Goal: Task Accomplishment & Management: Manage account settings

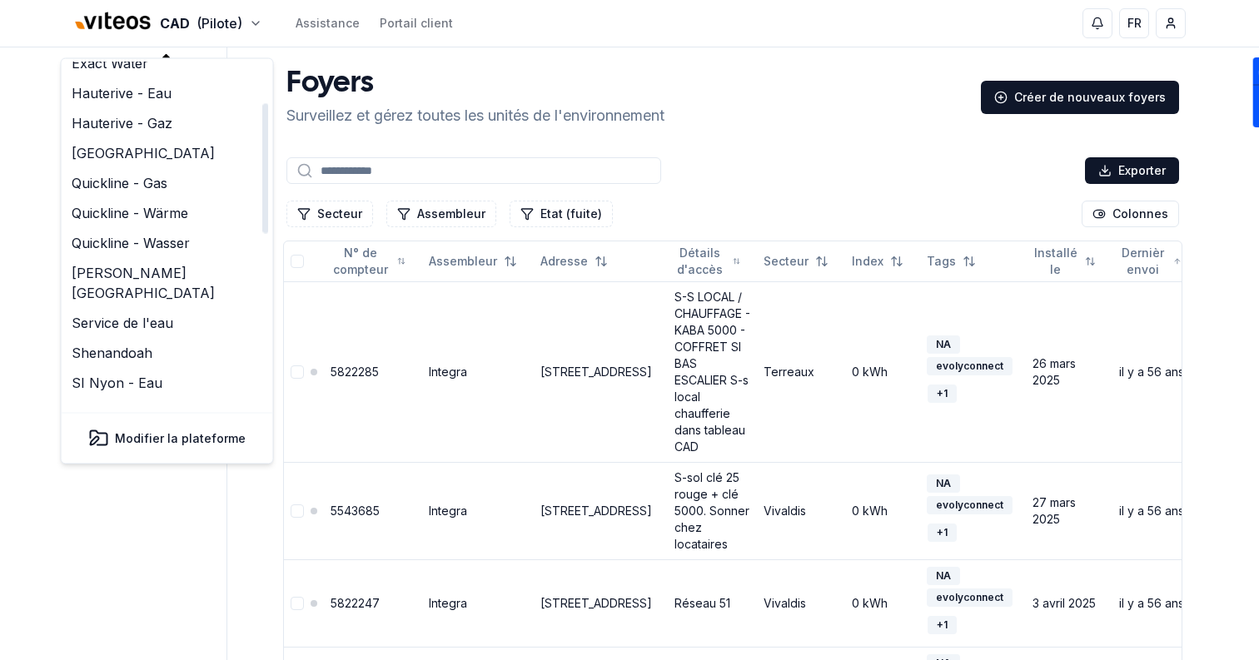
scroll to position [62, 0]
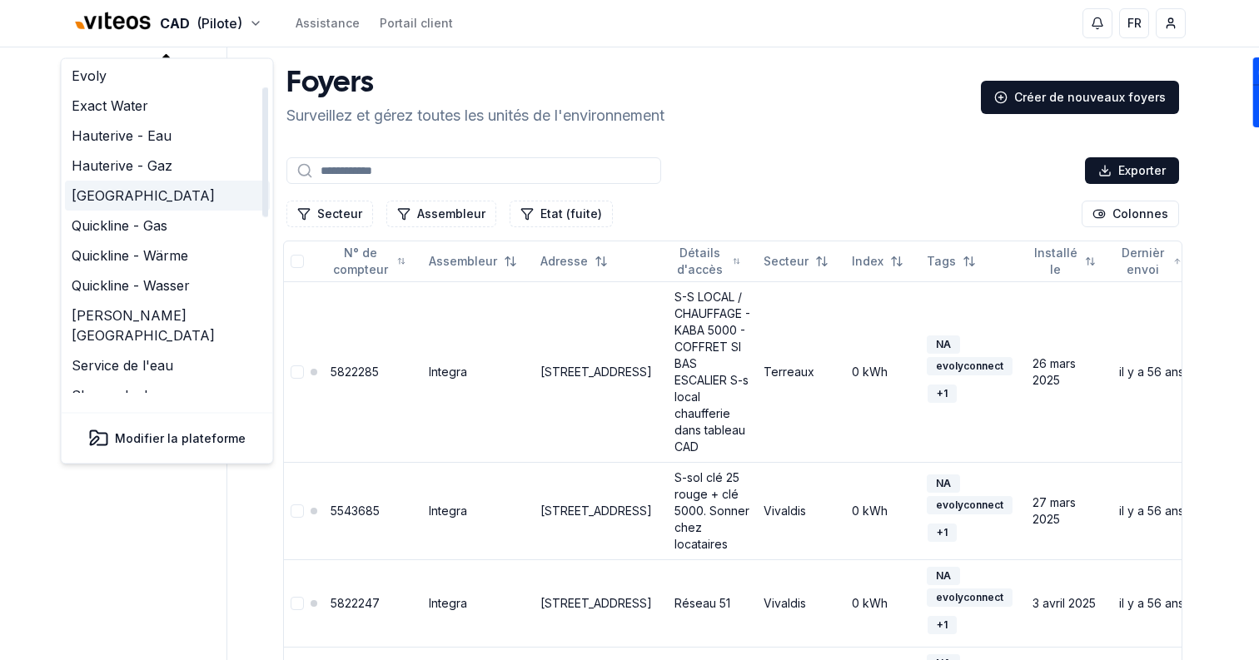
click at [147, 189] on link "[PERSON_NAME][GEOGRAPHIC_DATA]" at bounding box center [167, 196] width 205 height 30
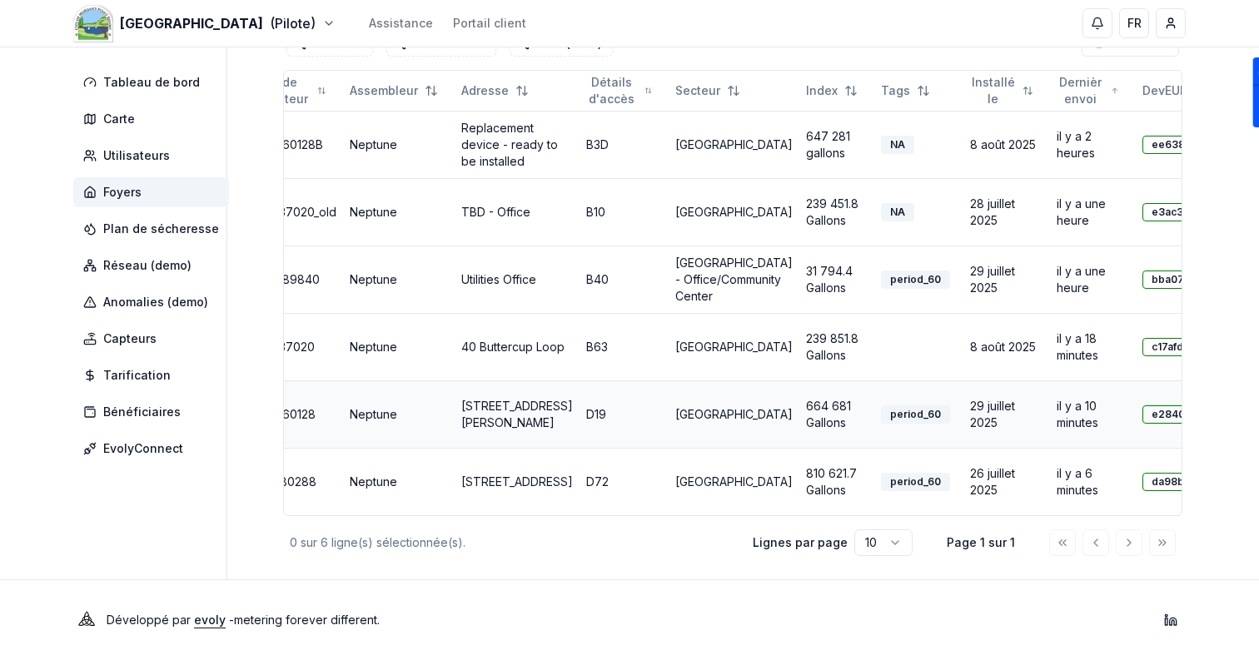
scroll to position [0, 78]
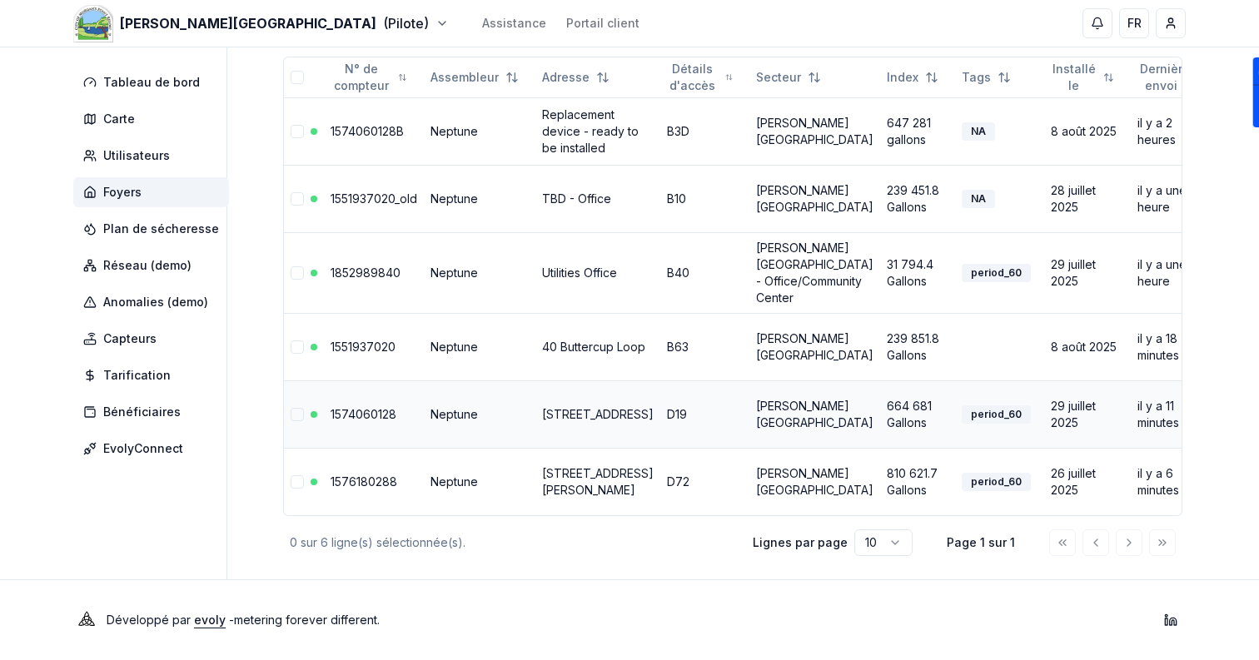
scroll to position [0, 36]
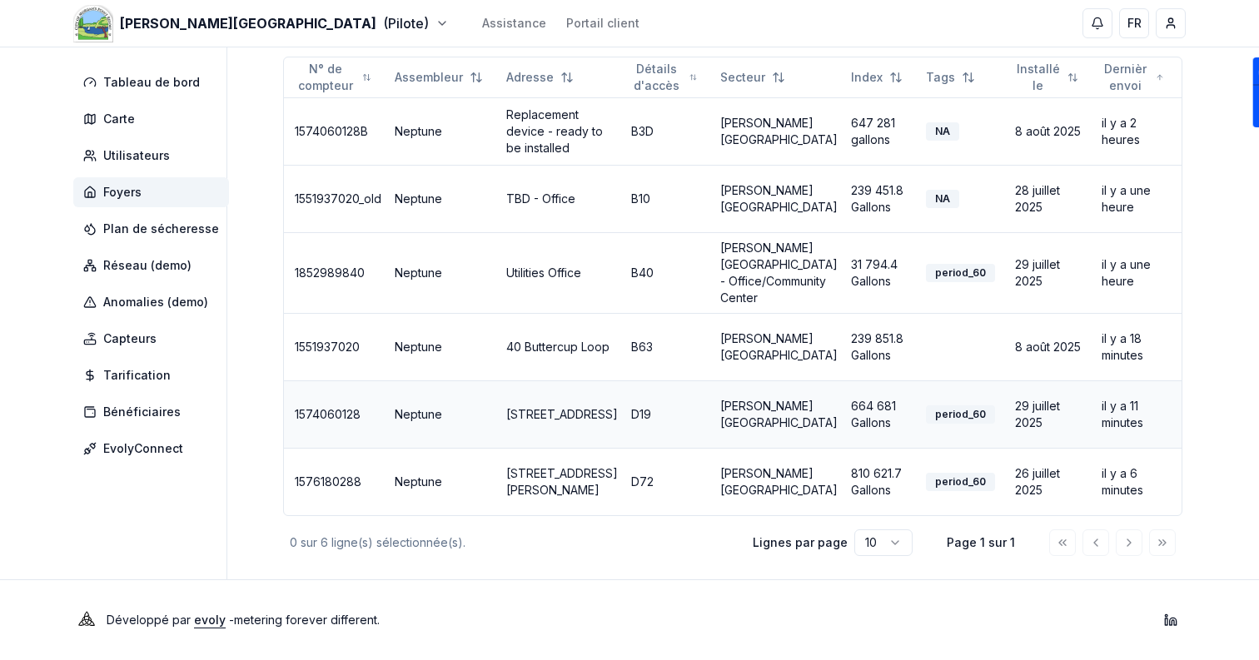
click at [543, 407] on link "[STREET_ADDRESS]" at bounding box center [562, 414] width 112 height 14
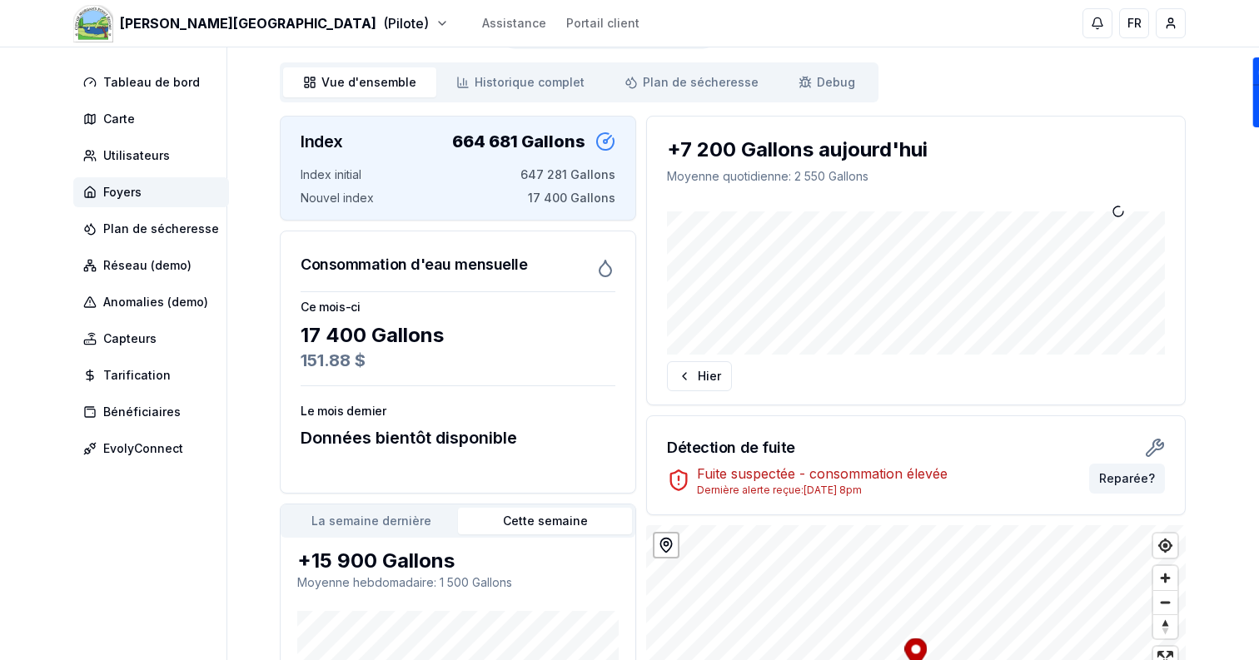
scroll to position [138, 0]
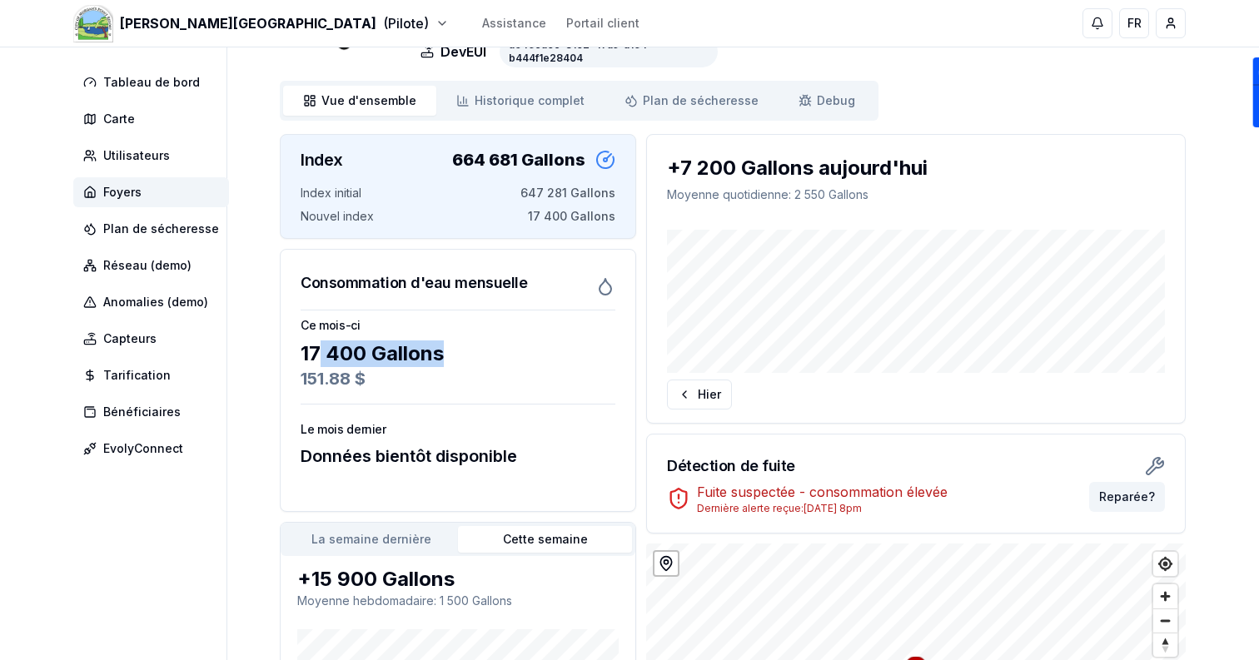
drag, startPoint x: 465, startPoint y: 363, endPoint x: 322, endPoint y: 361, distance: 143.2
click at [322, 361] on div "17 400 Gallons" at bounding box center [458, 353] width 315 height 27
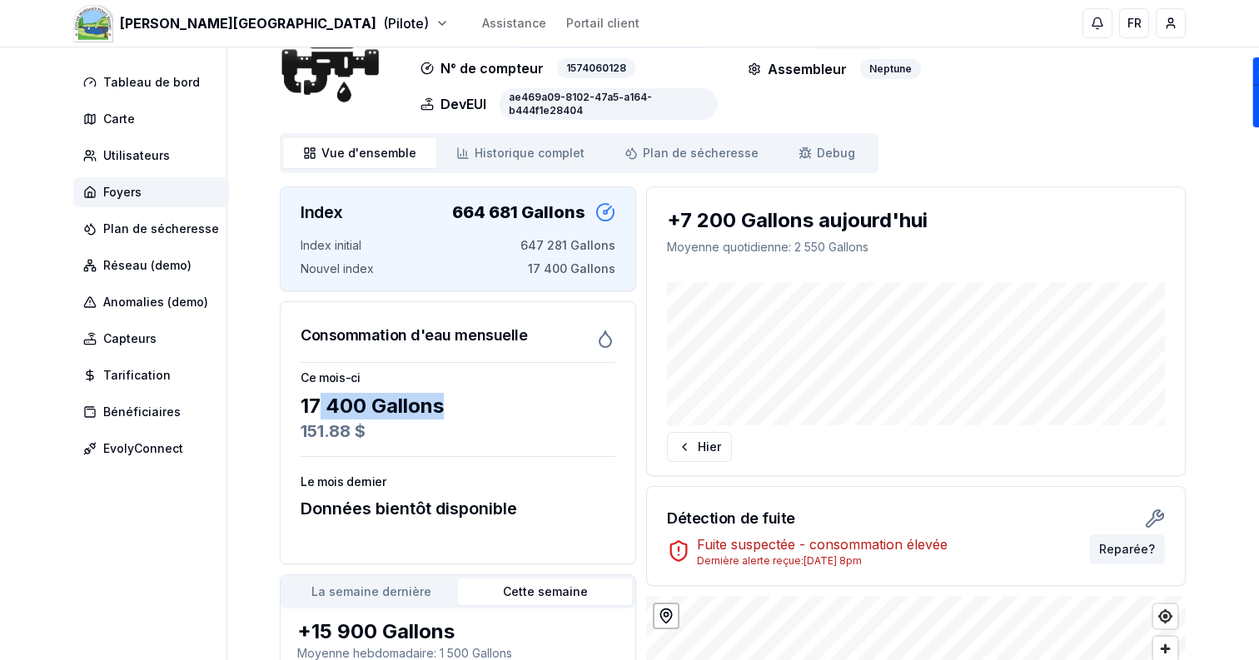
scroll to position [0, 0]
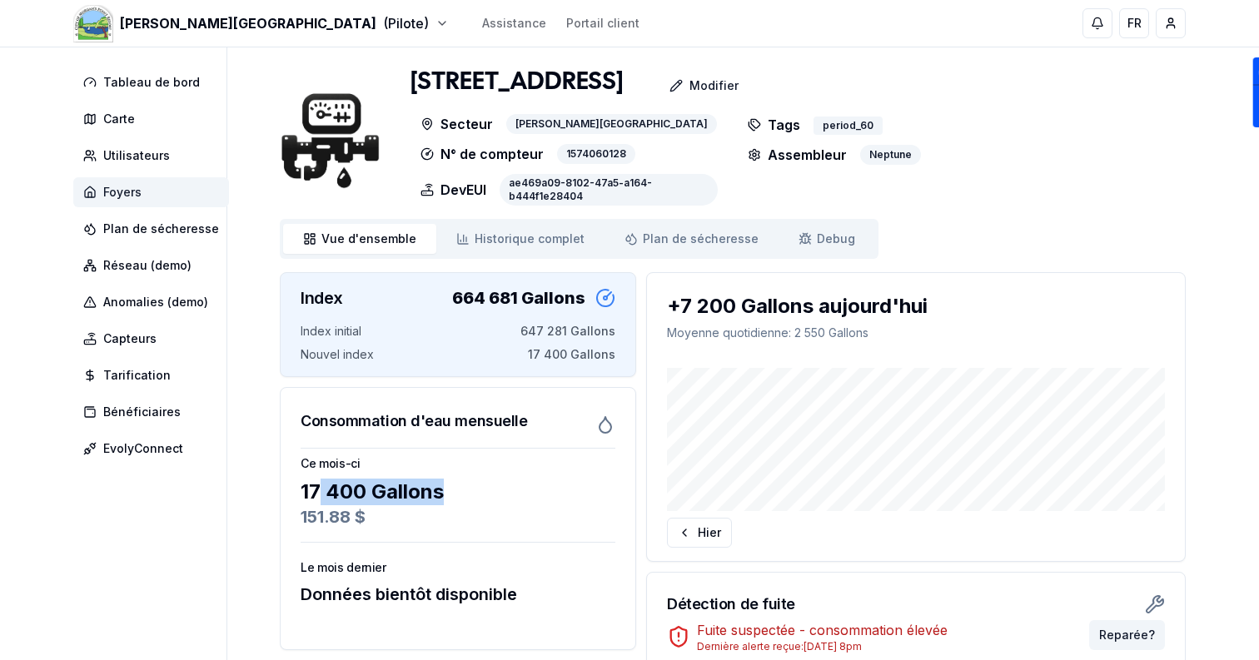
click at [154, 190] on span "Foyers" at bounding box center [151, 192] width 156 height 30
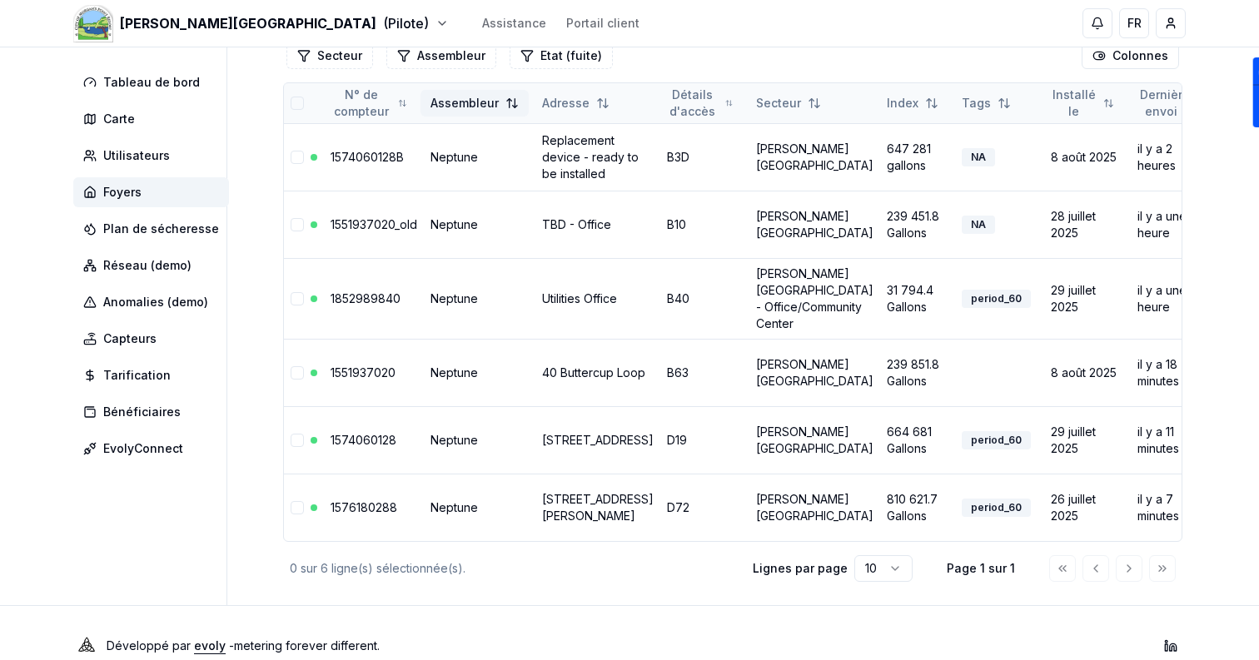
scroll to position [196, 0]
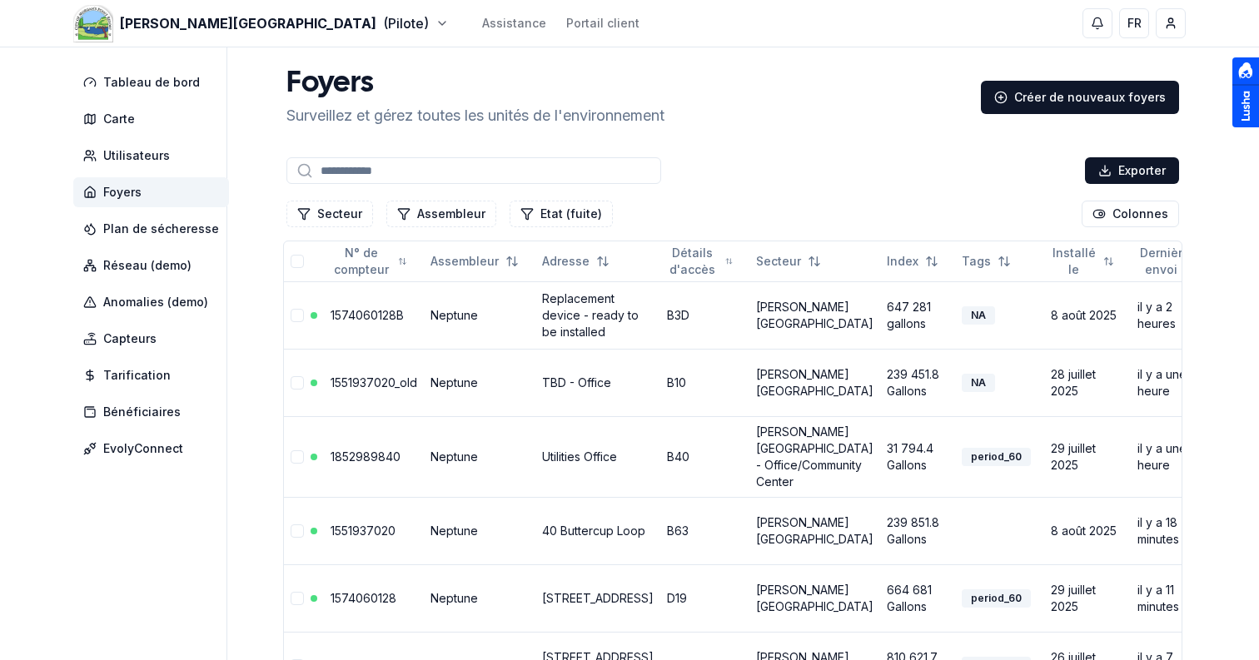
scroll to position [196, 0]
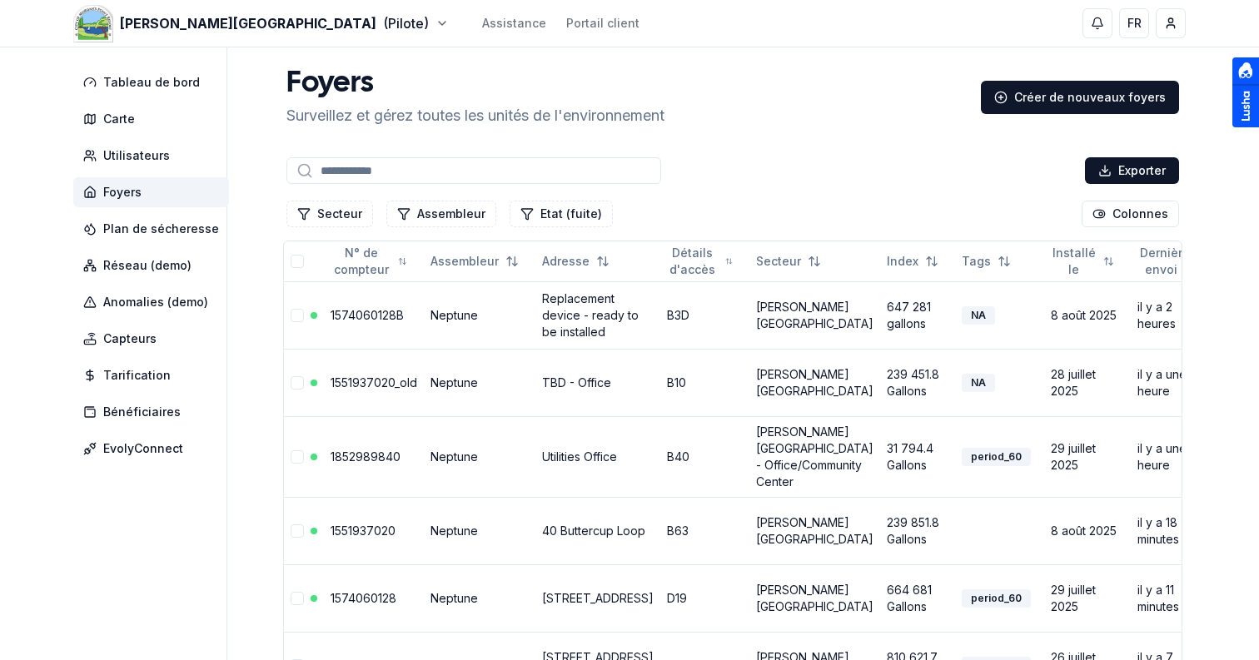
scroll to position [166, 0]
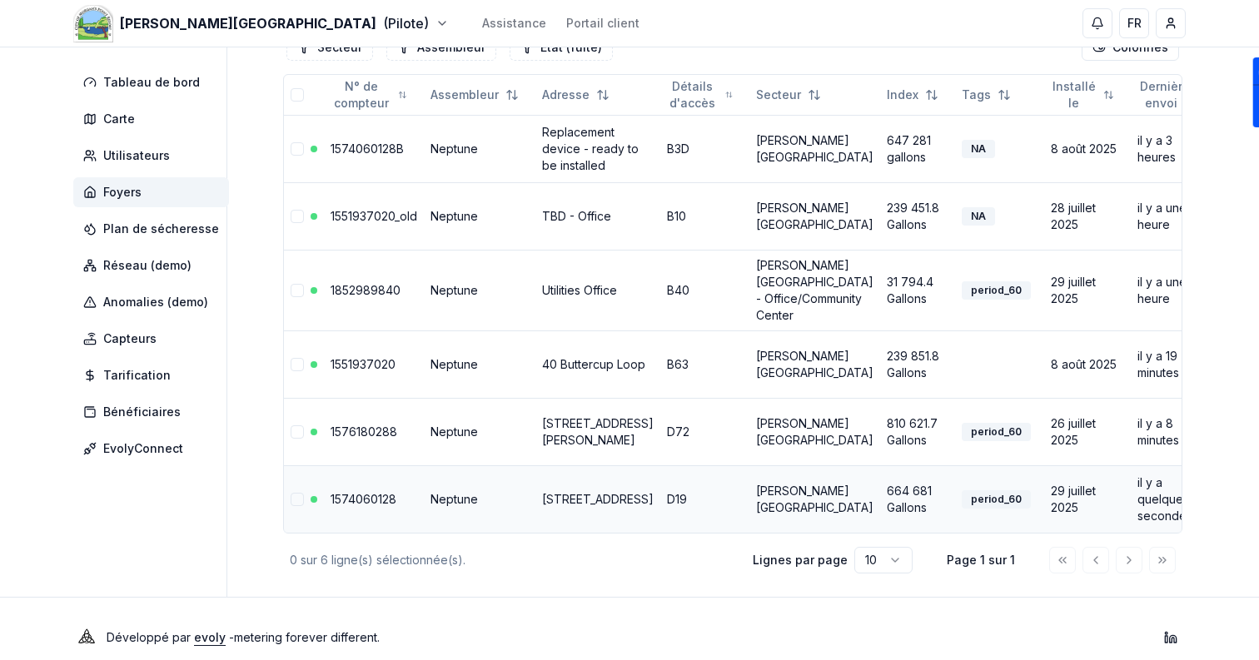
click at [589, 500] on link "[STREET_ADDRESS]" at bounding box center [598, 499] width 112 height 14
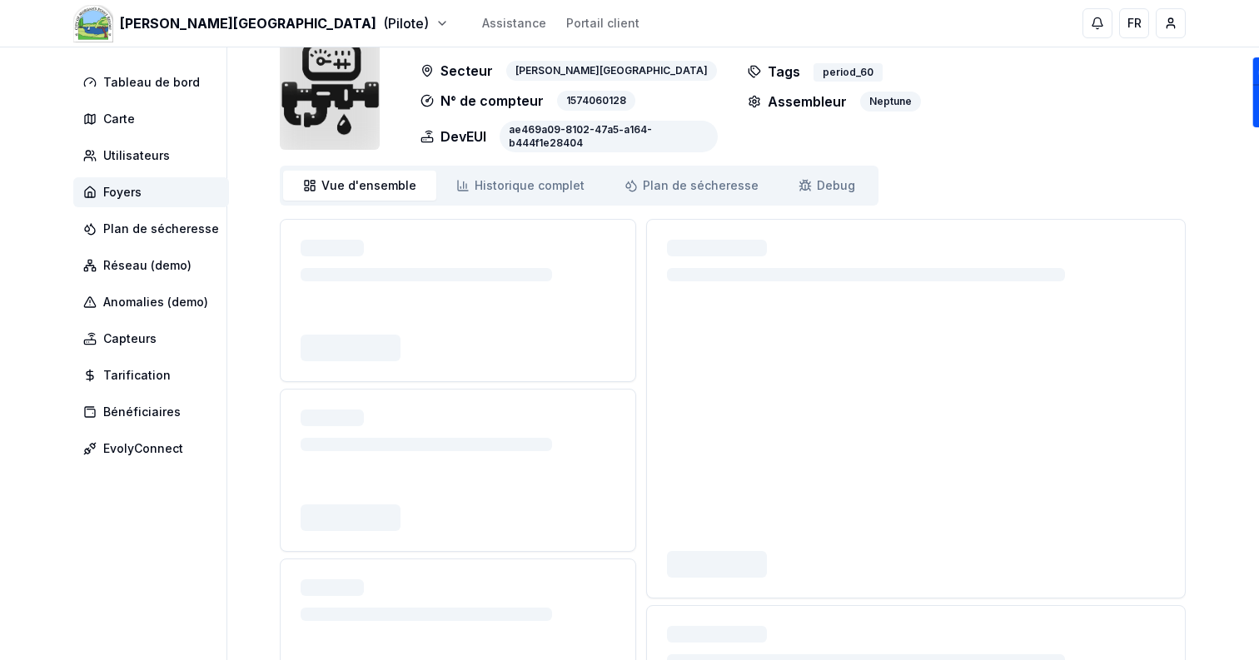
scroll to position [166, 0]
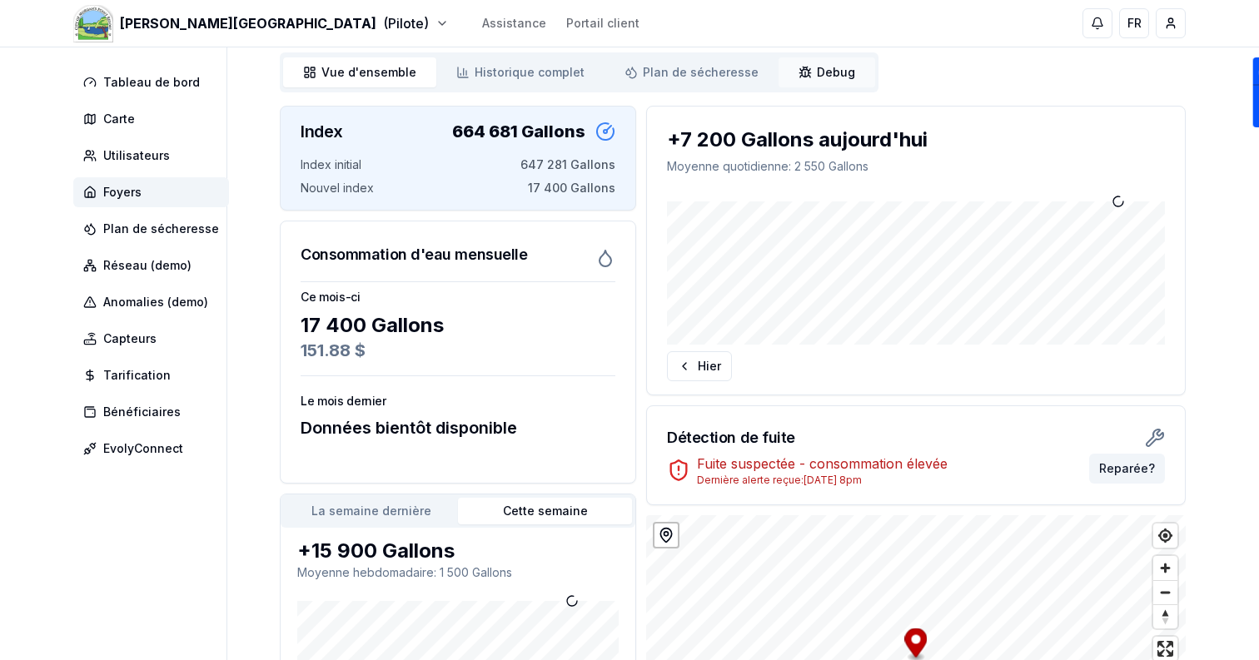
click at [824, 72] on span "Debug" at bounding box center [836, 72] width 38 height 17
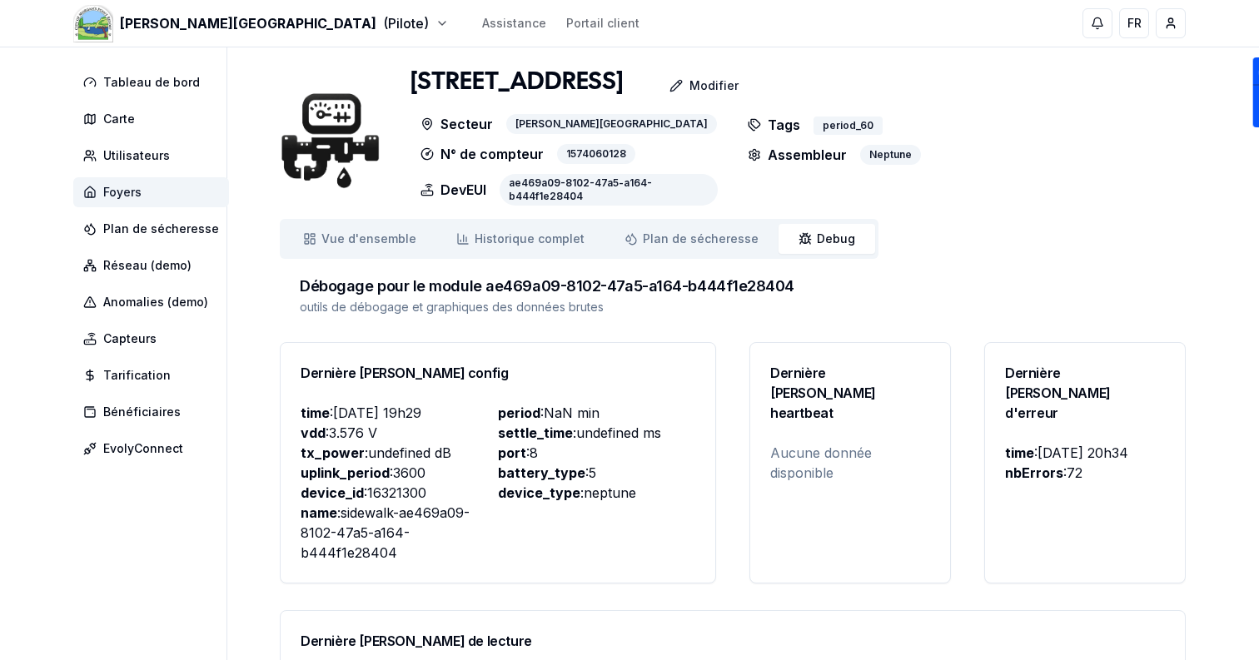
click at [192, 184] on span "Foyers" at bounding box center [151, 192] width 156 height 30
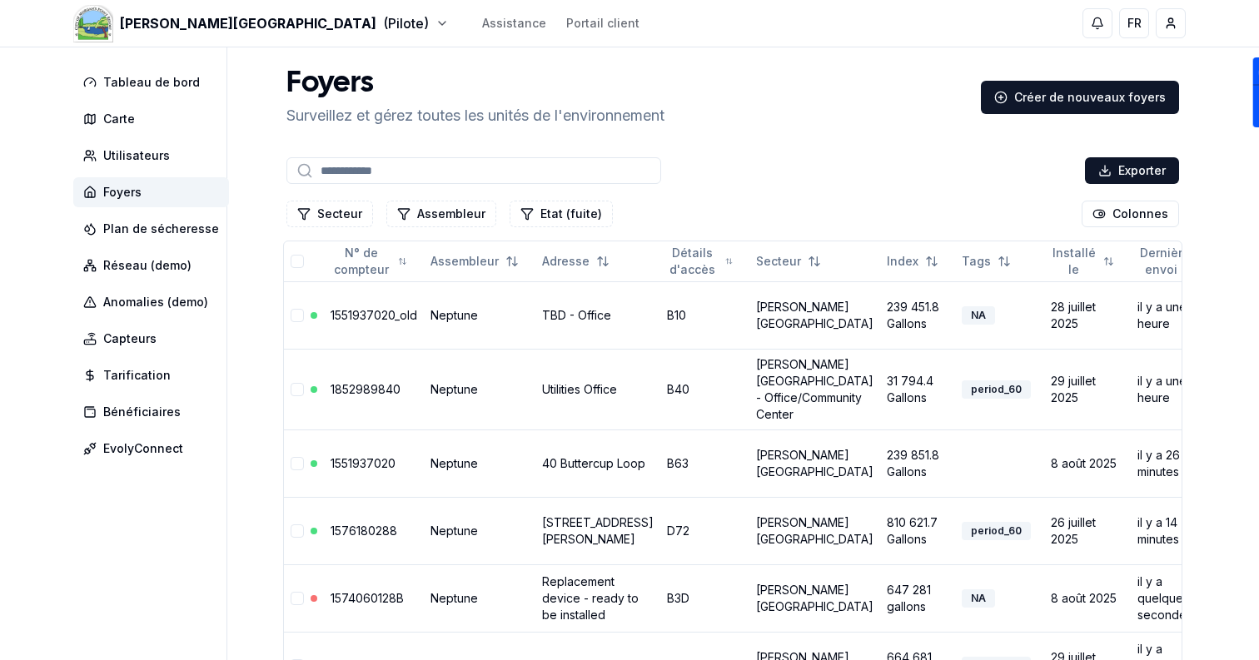
scroll to position [196, 0]
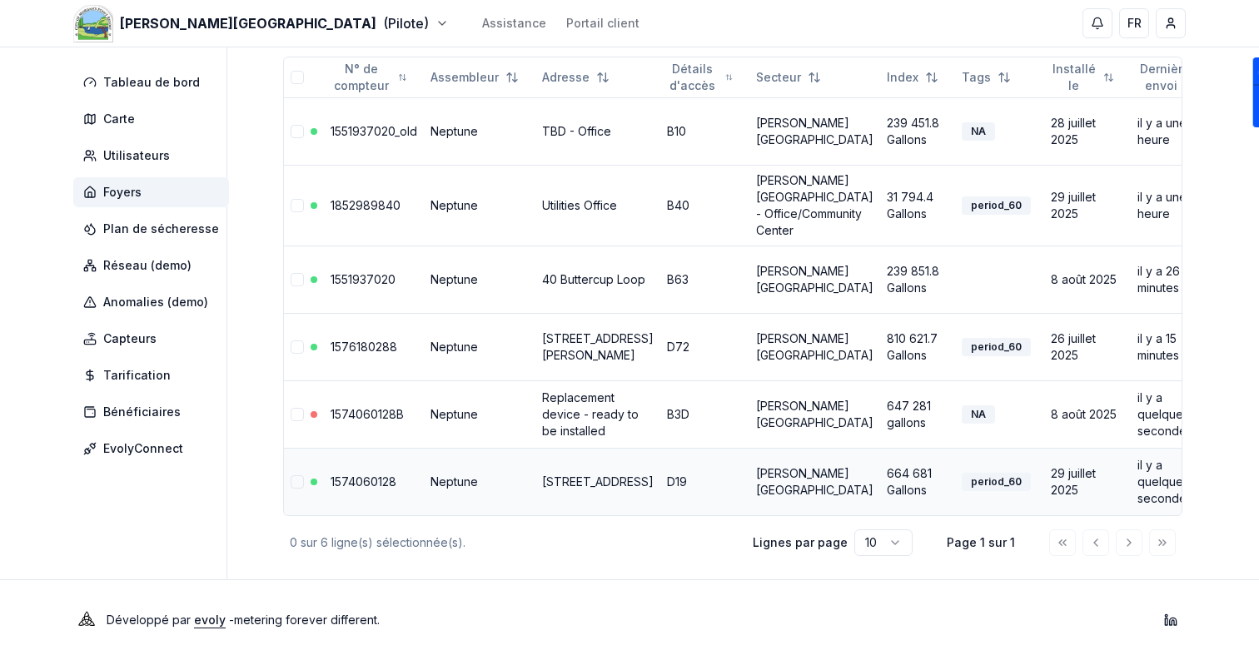
click at [384, 478] on link "1574060128" at bounding box center [363, 481] width 66 height 14
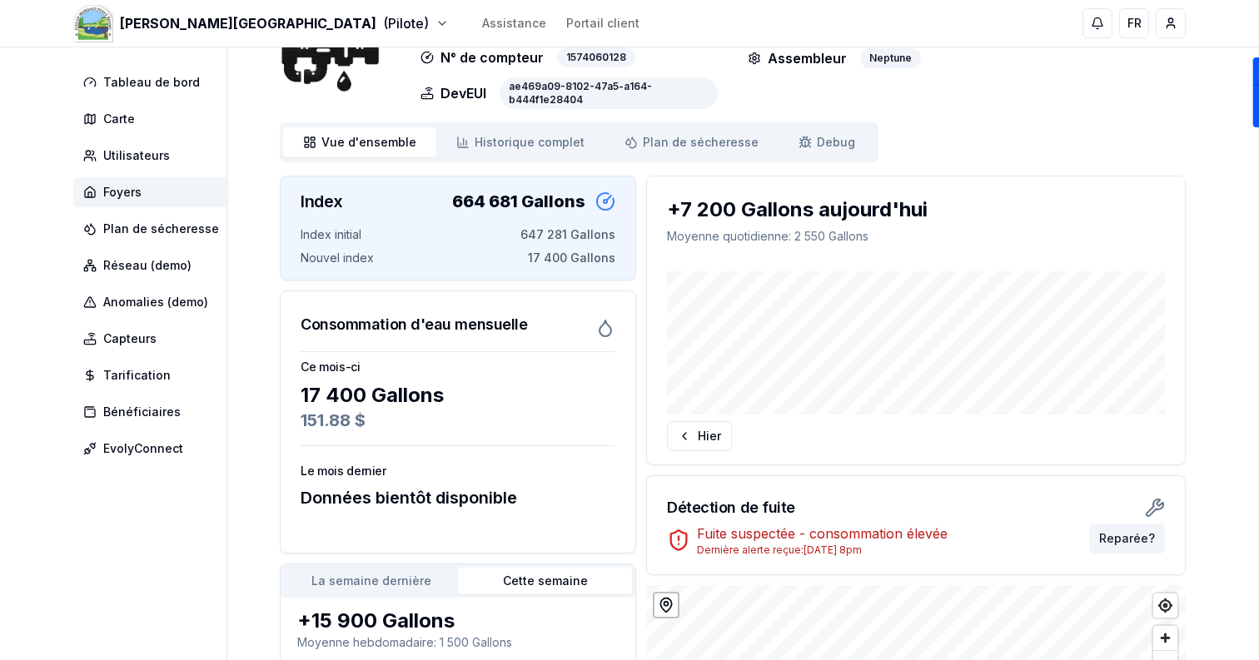
scroll to position [91, 0]
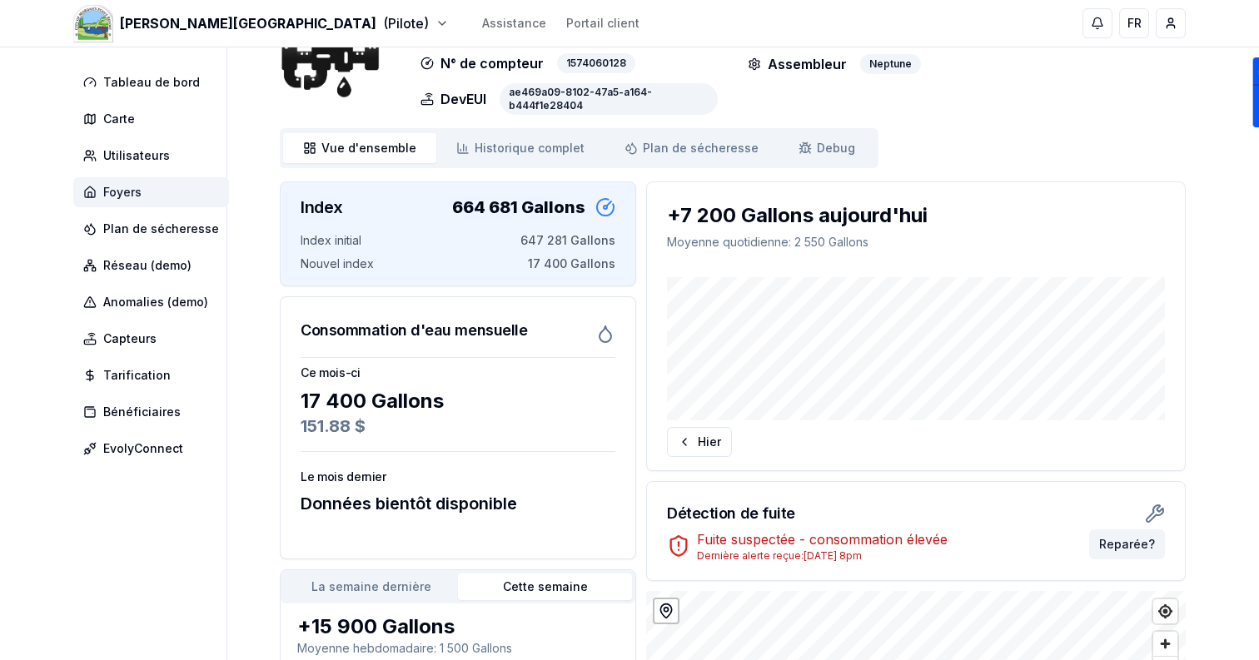
click at [162, 187] on span "Foyers" at bounding box center [151, 192] width 156 height 30
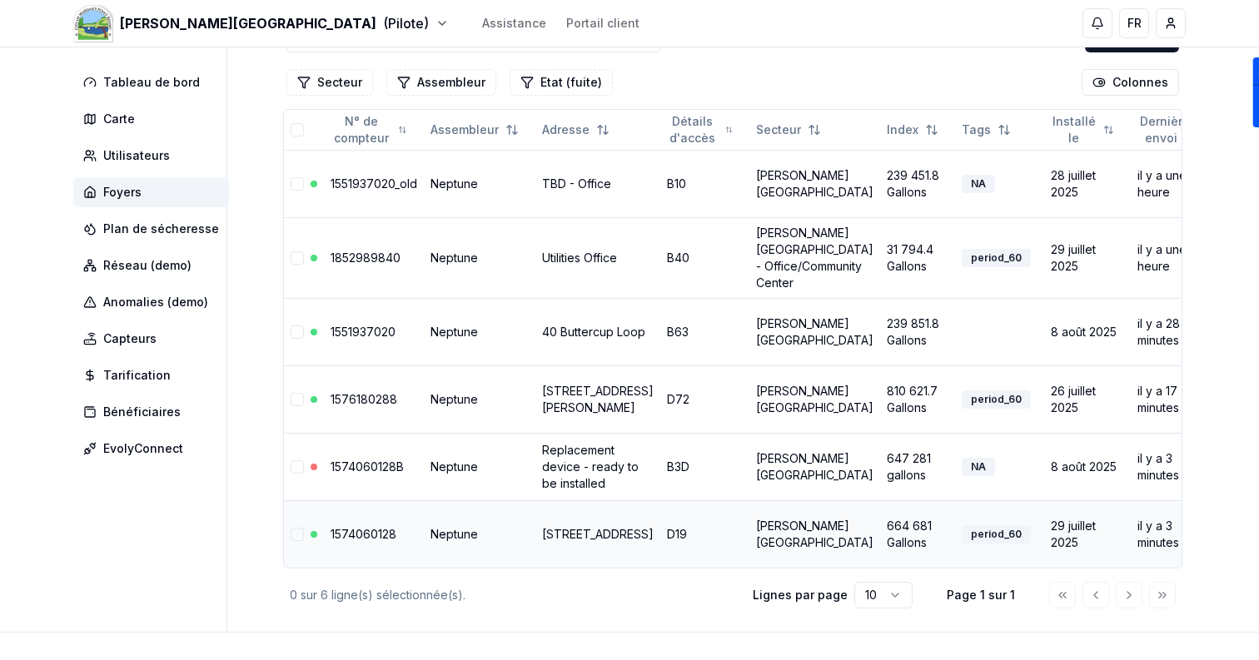
click at [563, 539] on link "[STREET_ADDRESS]" at bounding box center [598, 534] width 112 height 14
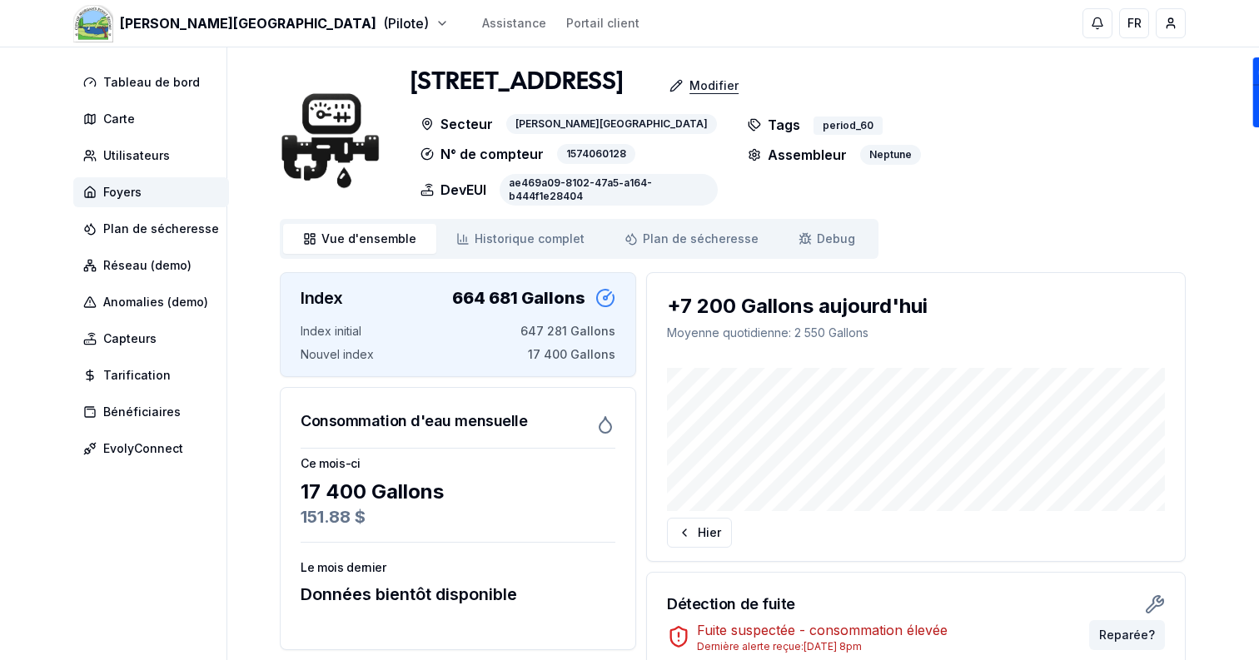
click at [689, 78] on p "Modifier" at bounding box center [713, 85] width 49 height 17
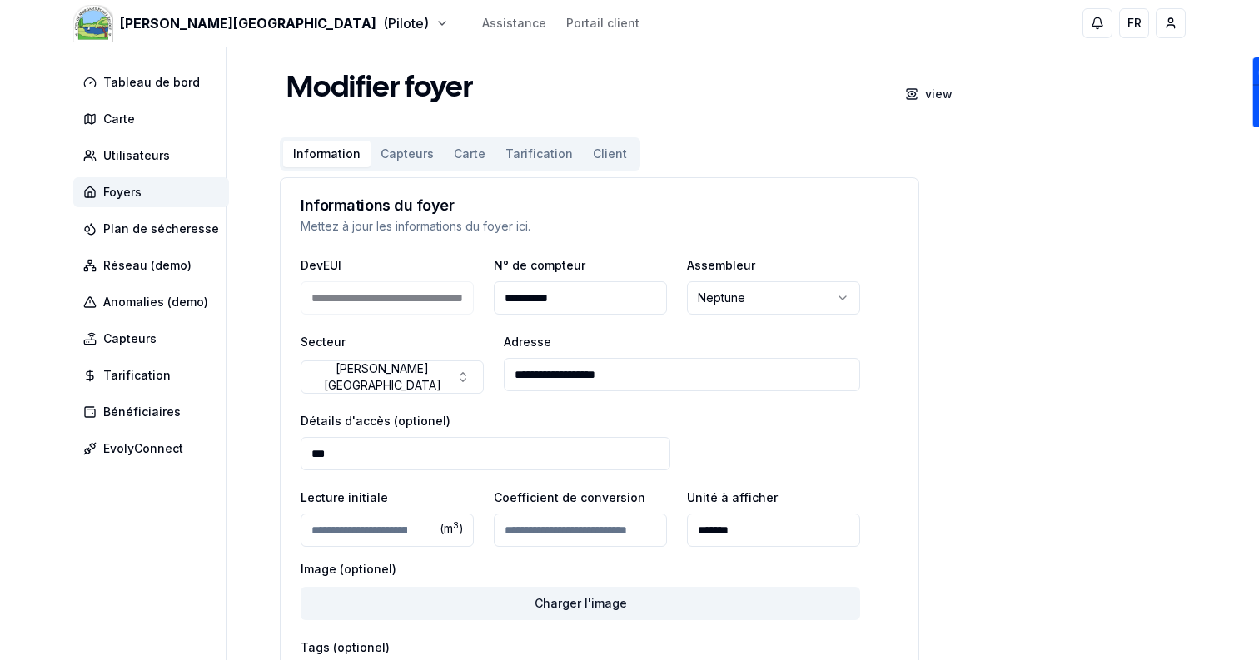
click at [473, 156] on button "Carte" at bounding box center [470, 154] width 52 height 27
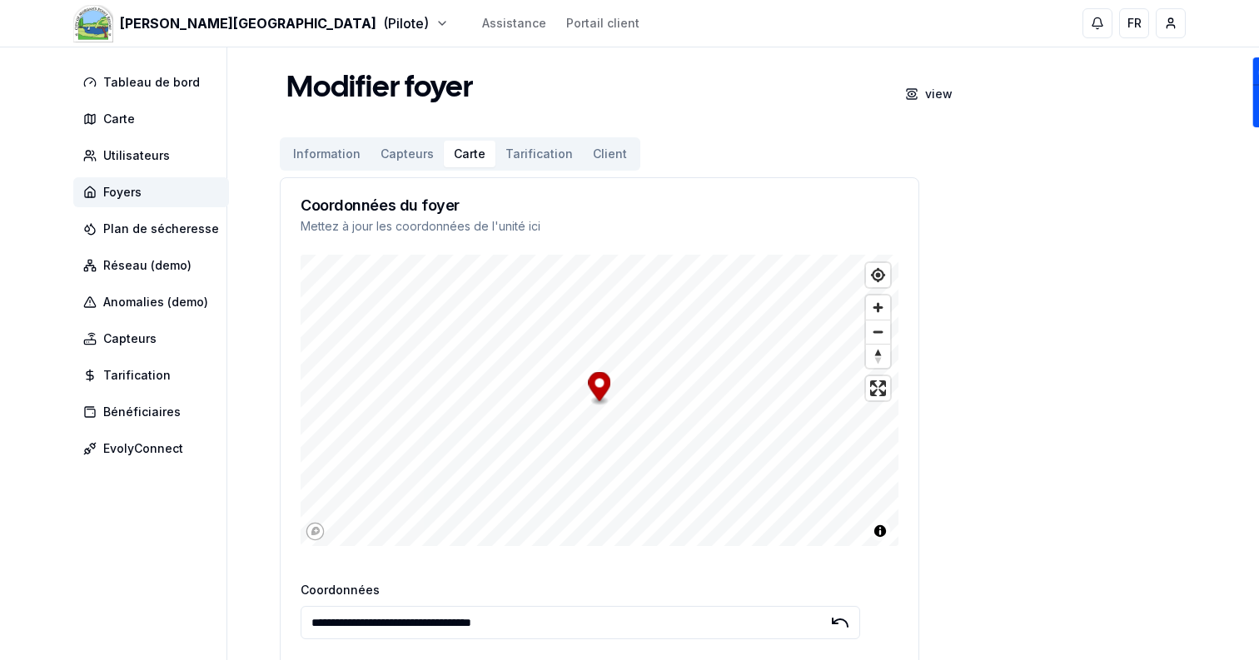
click at [571, 618] on input "**********" at bounding box center [580, 622] width 559 height 33
click at [176, 191] on span "Foyers" at bounding box center [151, 192] width 156 height 30
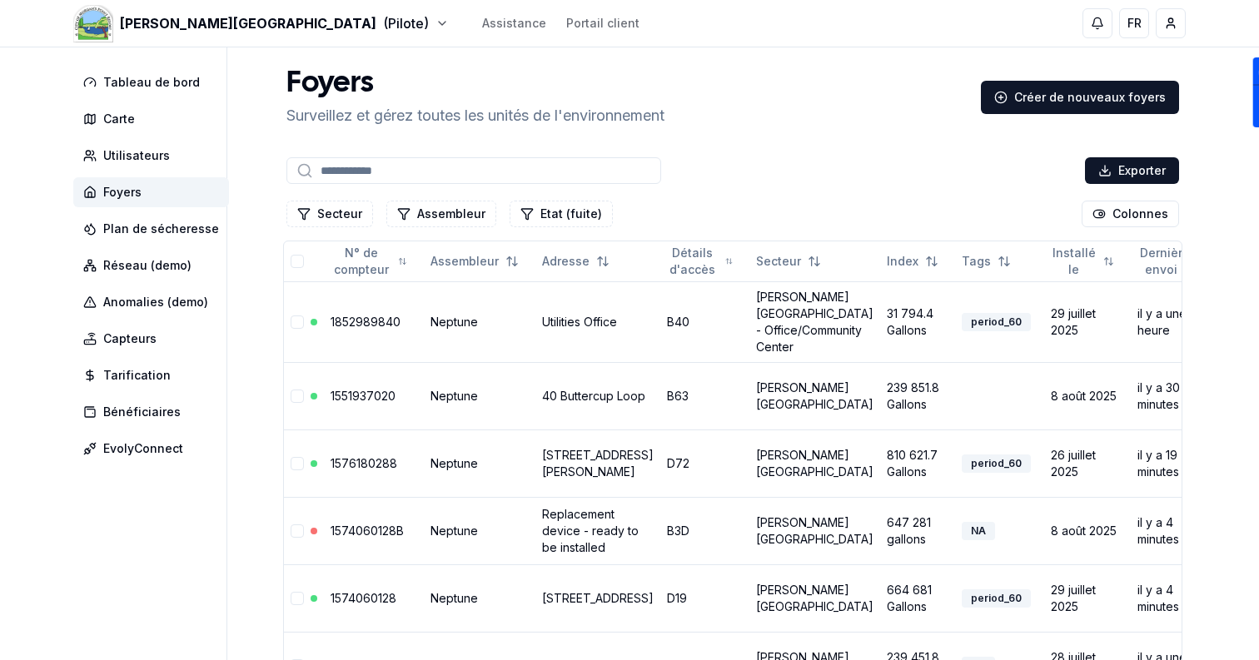
scroll to position [196, 0]
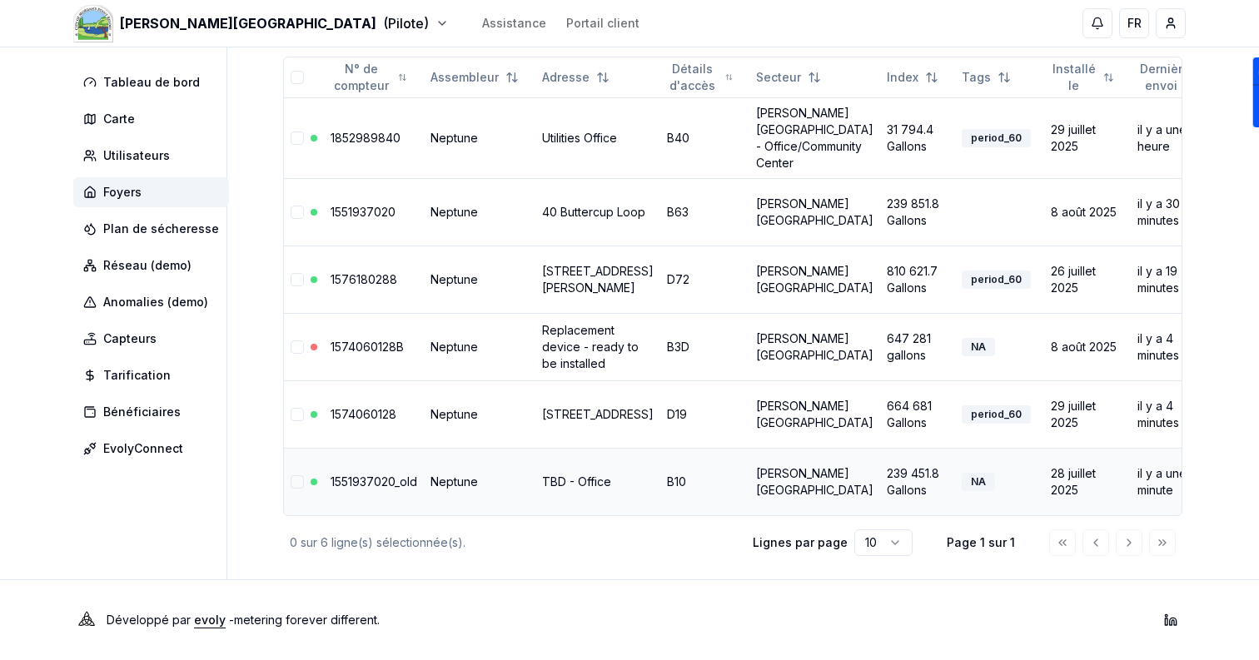
click at [576, 484] on link "TBD - Office" at bounding box center [576, 481] width 69 height 14
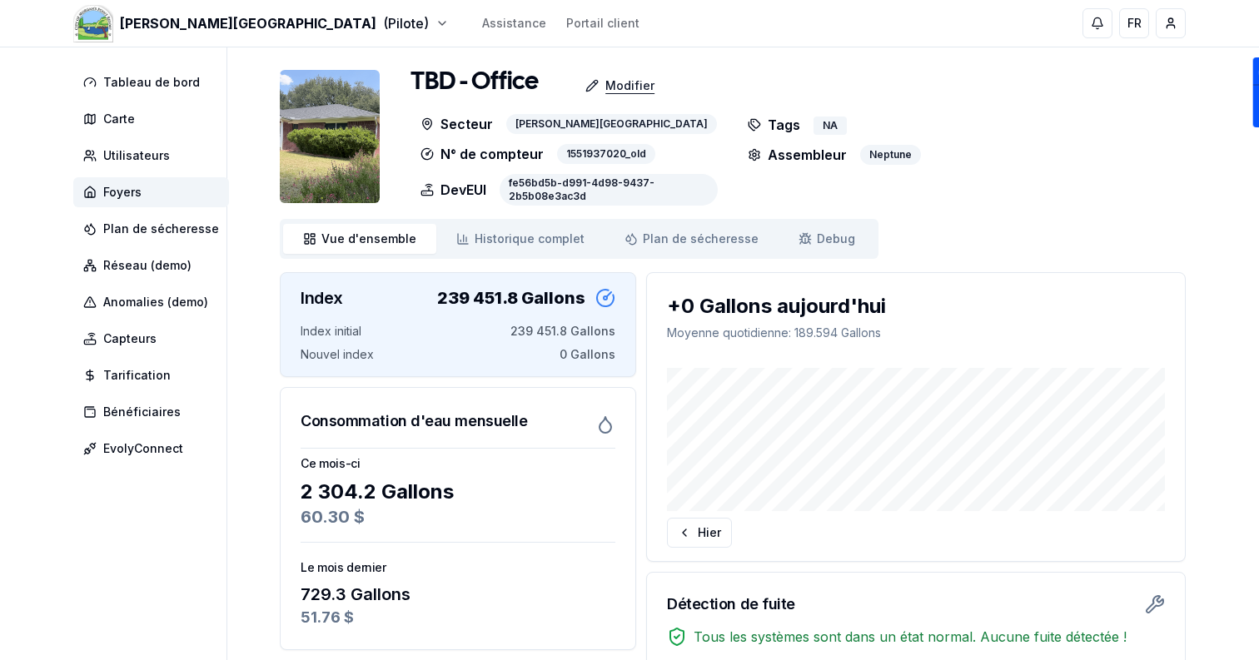
click at [606, 80] on p "Modifier" at bounding box center [629, 85] width 49 height 17
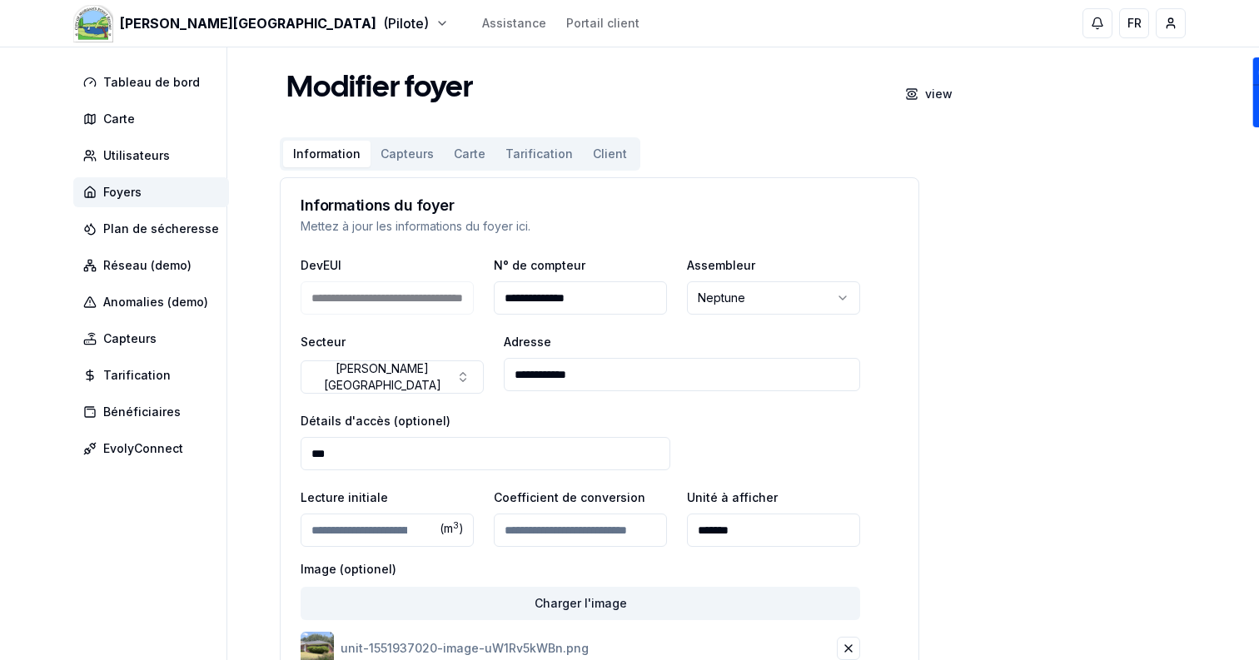
click at [465, 160] on button "Carte" at bounding box center [470, 154] width 52 height 27
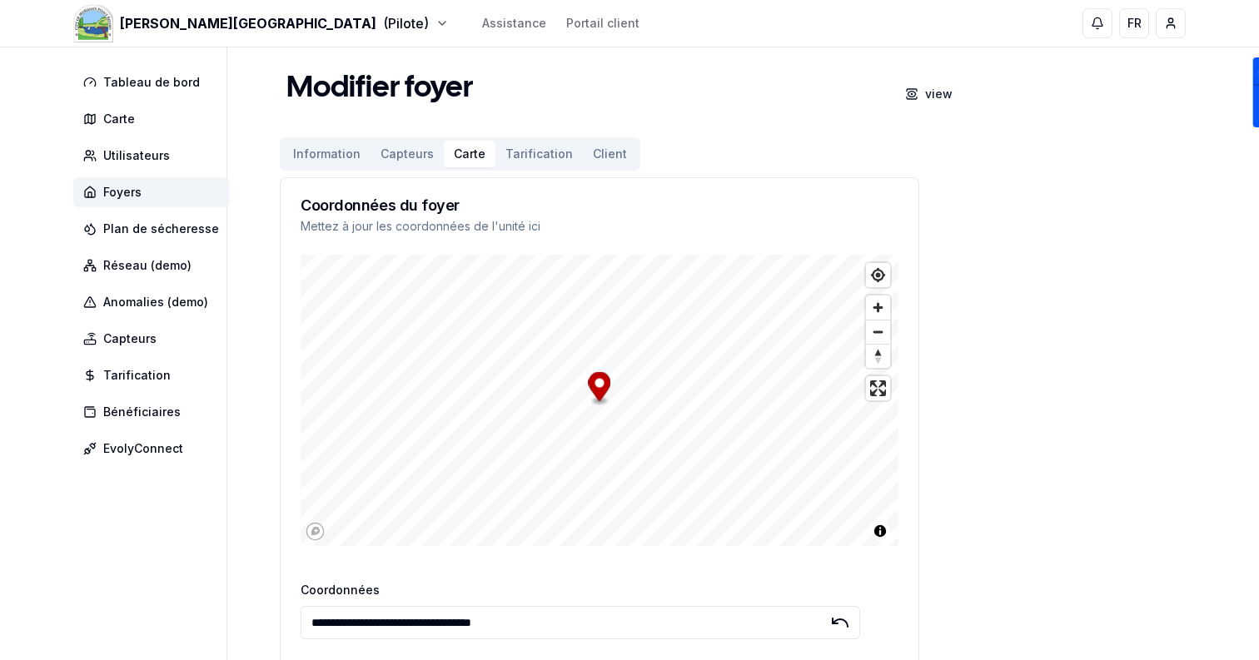
click at [570, 624] on input "**********" at bounding box center [580, 622] width 559 height 33
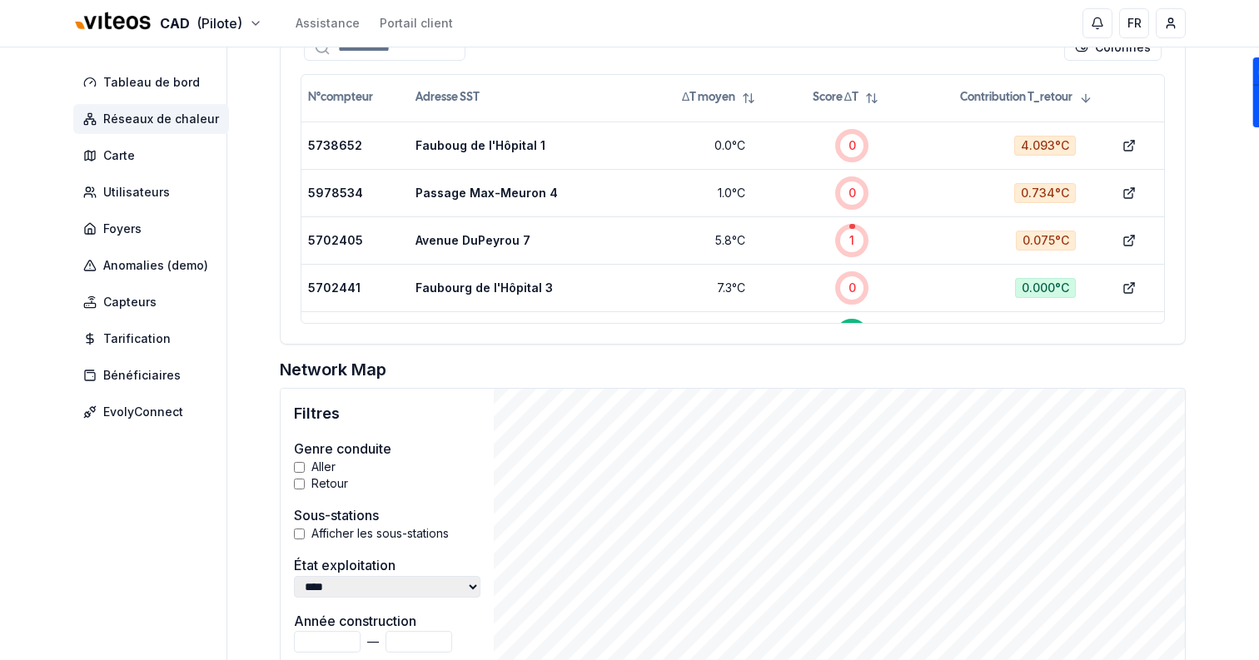
scroll to position [512, 0]
